Goal: Information Seeking & Learning: Learn about a topic

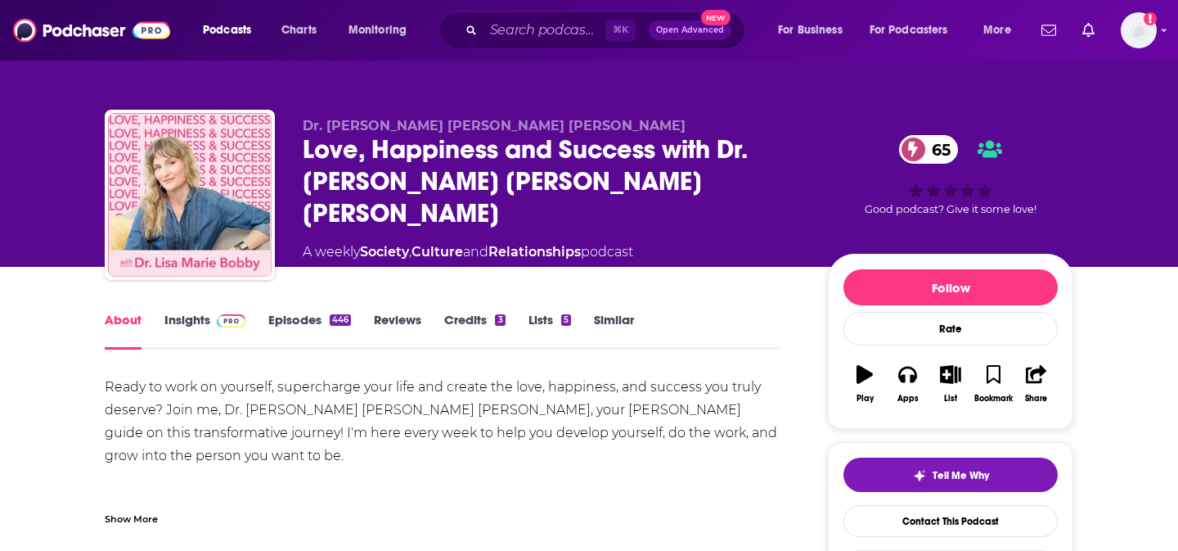
click at [187, 326] on link "Insights" at bounding box center [204, 331] width 81 height 38
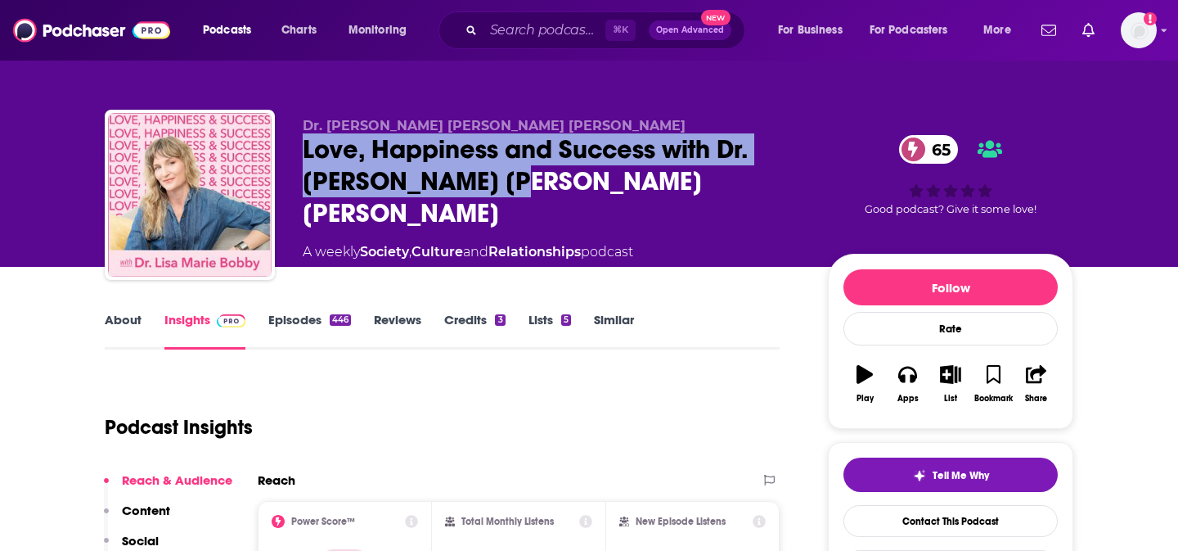
drag, startPoint x: 560, startPoint y: 191, endPoint x: 294, endPoint y: 152, distance: 268.7
click at [294, 152] on div "Dr. [PERSON_NAME] [PERSON_NAME] [PERSON_NAME] Love, Happiness and Success with …" at bounding box center [589, 198] width 969 height 177
copy h2 "Love, Happiness and Success with Dr. [PERSON_NAME] [PERSON_NAME] [PERSON_NAME]"
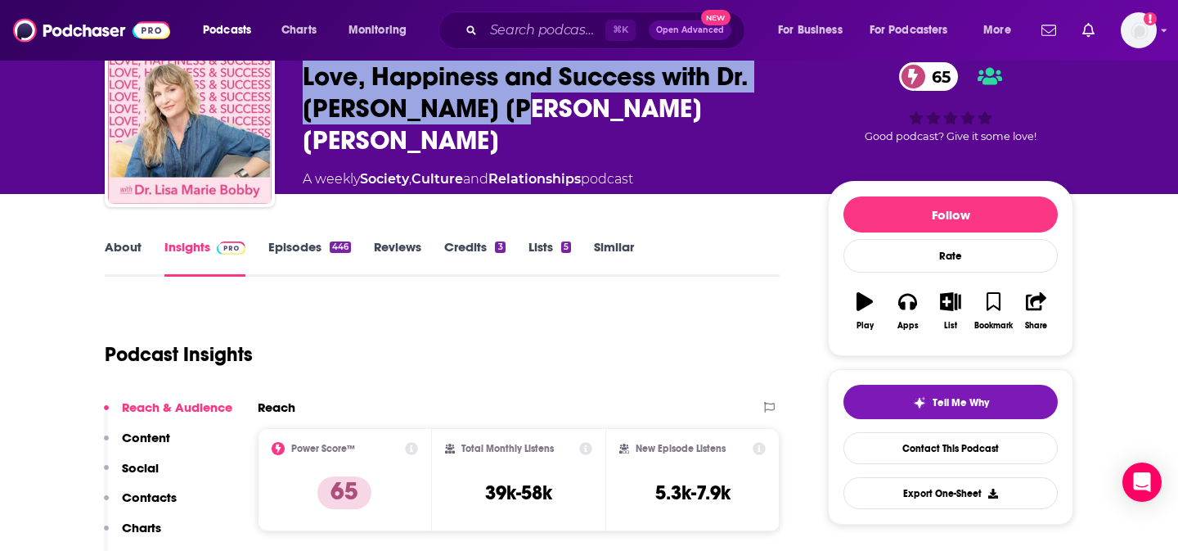
scroll to position [109, 0]
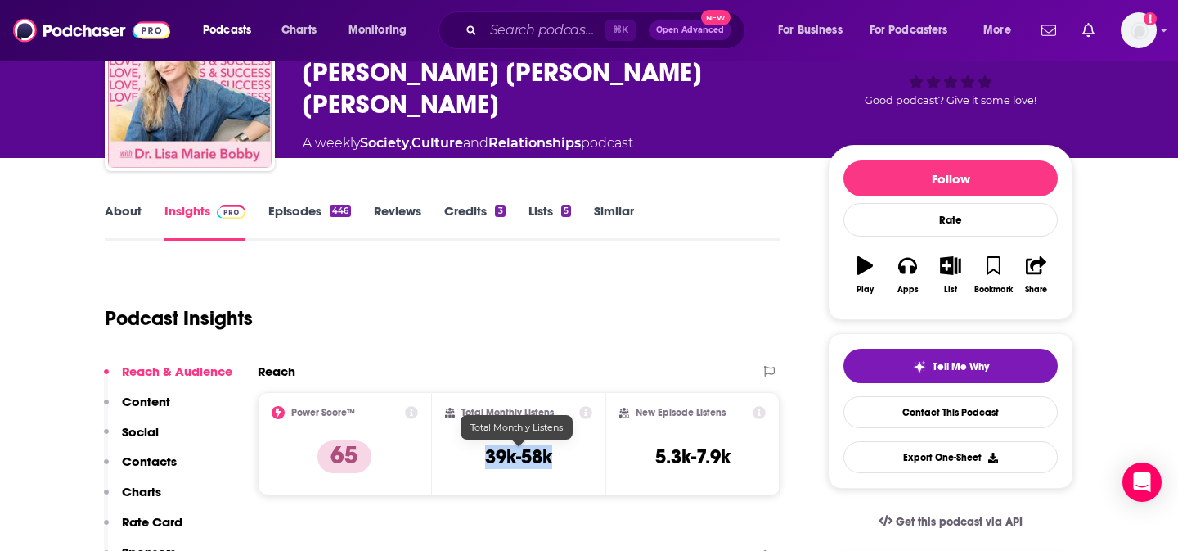
drag, startPoint x: 537, startPoint y: 466, endPoint x: 472, endPoint y: 466, distance: 65.4
click at [472, 466] on div "Total Monthly Listens 39k-58k" at bounding box center [519, 443] width 148 height 75
copy h3 "39k-58k"
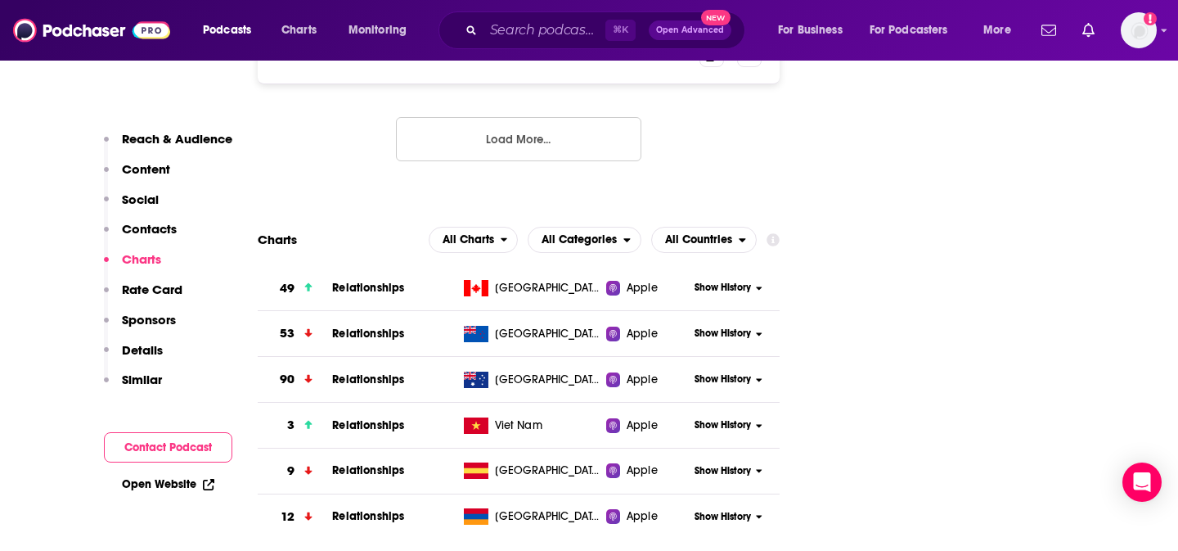
scroll to position [1930, 0]
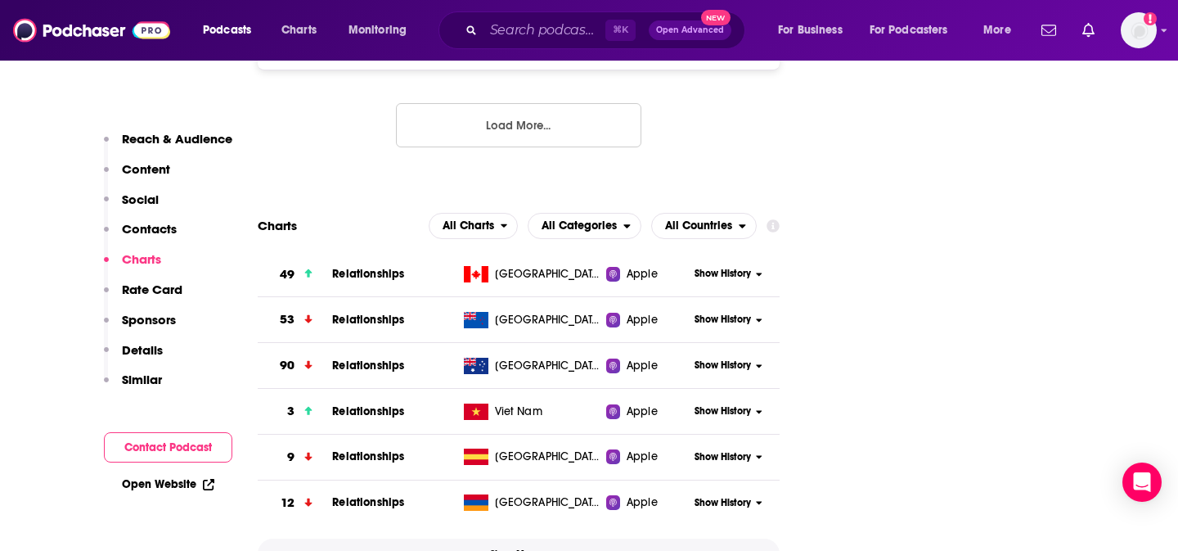
click at [524, 548] on span "Show More" at bounding box center [519, 553] width 58 height 11
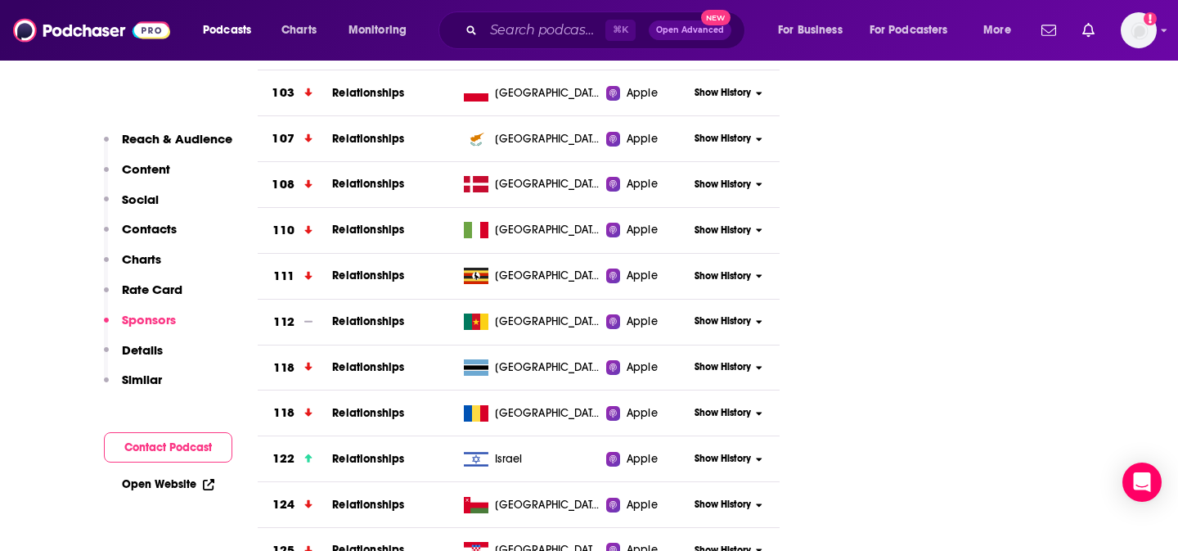
scroll to position [4097, 0]
